Goal: Information Seeking & Learning: Learn about a topic

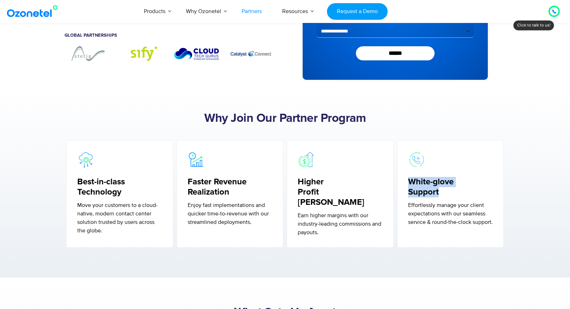
drag, startPoint x: 397, startPoint y: 179, endPoint x: 443, endPoint y: 192, distance: 48.6
click at [443, 192] on div "White-glove Support Effortlessly manage your client expectations with our seaml…" at bounding box center [451, 193] width 110 height 110
copy h5 "White-glove Support"
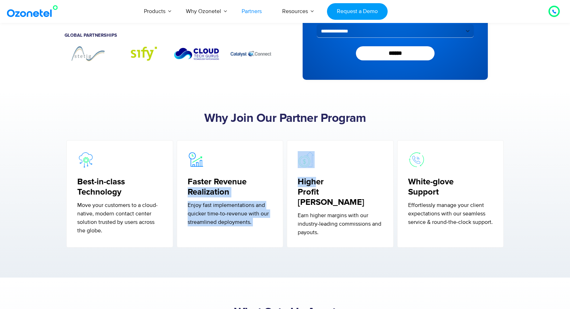
drag, startPoint x: 284, startPoint y: 180, endPoint x: 316, endPoint y: 181, distance: 31.1
click at [316, 181] on div "Best-in-class Technology Move your customers to a cloud-native, modern contact …" at bounding box center [285, 193] width 441 height 110
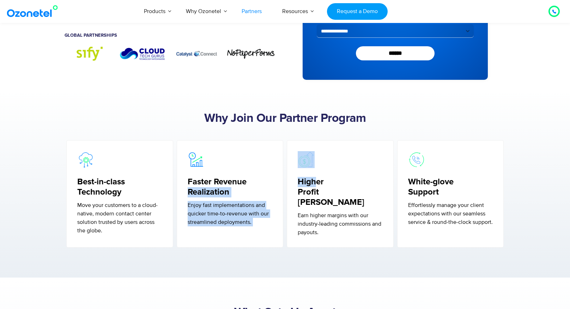
click at [149, 90] on section "Why Join Our Partner Program Best-in-class Technology Move your customers to a …" at bounding box center [285, 183] width 570 height 187
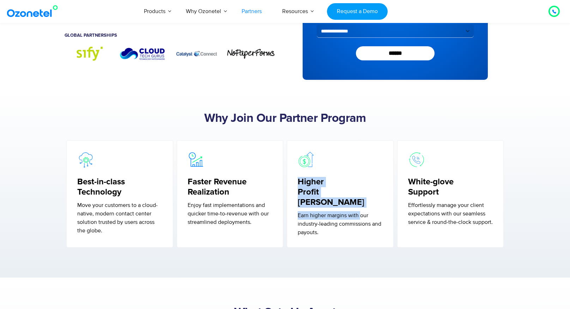
drag, startPoint x: 287, startPoint y: 181, endPoint x: 360, endPoint y: 198, distance: 75.0
click at [360, 198] on div "Higher Profit Margins Earn higher margins with our industry-leading commissions…" at bounding box center [340, 193] width 107 height 107
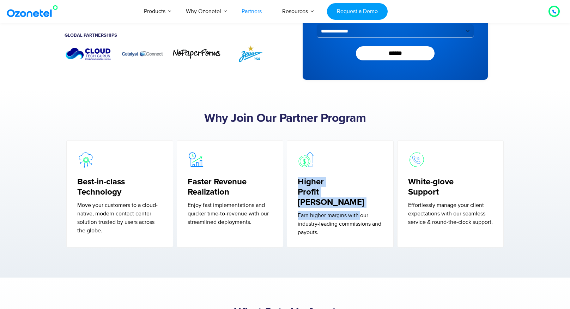
click at [290, 184] on div "Higher Profit Margins Earn higher margins with our industry-leading commissions…" at bounding box center [340, 193] width 107 height 107
drag, startPoint x: 286, startPoint y: 180, endPoint x: 359, endPoint y: 193, distance: 74.6
click at [359, 193] on div "Higher Profit Margins Earn higher margins with our industry-leading commissions…" at bounding box center [340, 193] width 110 height 110
copy h5 "Higher Profit [PERSON_NAME]"
